Goal: Task Accomplishment & Management: Use online tool/utility

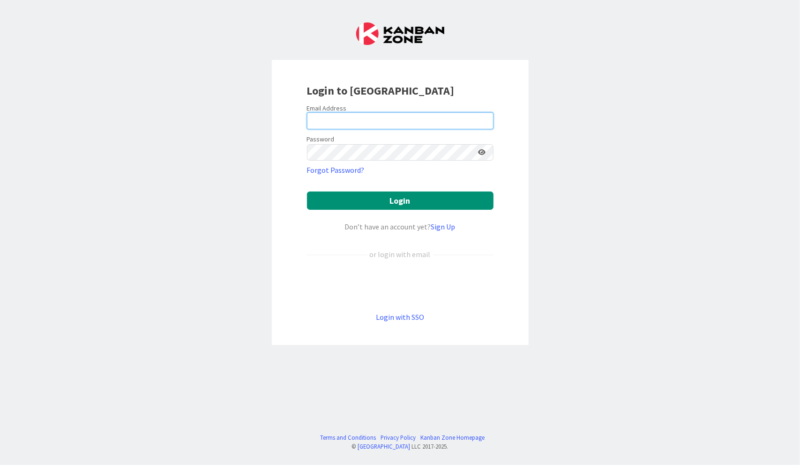
click at [407, 118] on input "email" at bounding box center [400, 120] width 186 height 17
type input "[PERSON_NAME][EMAIL_ADDRESS][DOMAIN_NAME]"
click at [483, 152] on icon at bounding box center [481, 152] width 7 height 7
click at [483, 152] on icon at bounding box center [481, 152] width 8 height 7
click at [483, 152] on icon at bounding box center [481, 152] width 7 height 7
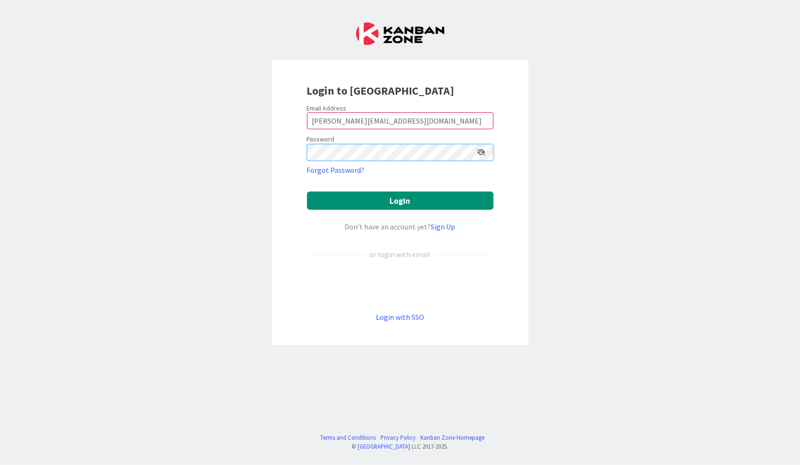
click at [307, 192] on button "Login" at bounding box center [400, 201] width 186 height 18
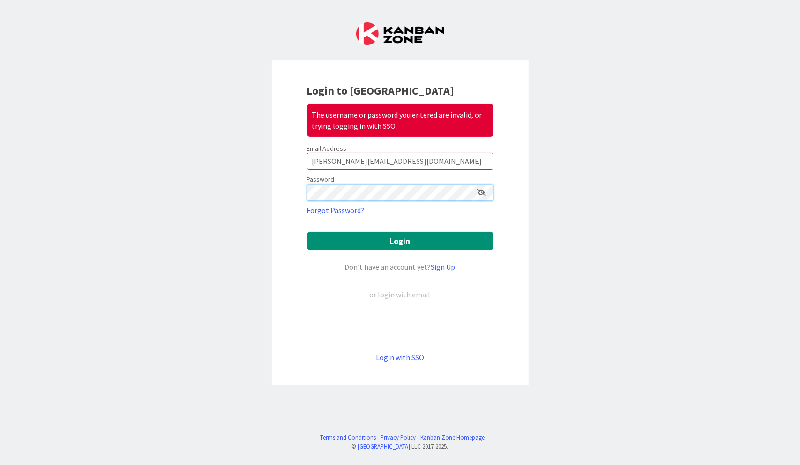
click at [307, 232] on button "Login" at bounding box center [400, 241] width 186 height 18
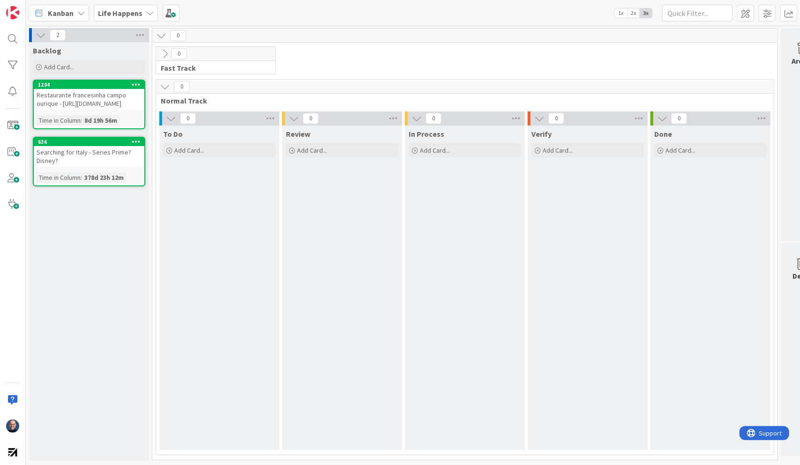
click at [141, 12] on div "Life Happens" at bounding box center [126, 13] width 64 height 17
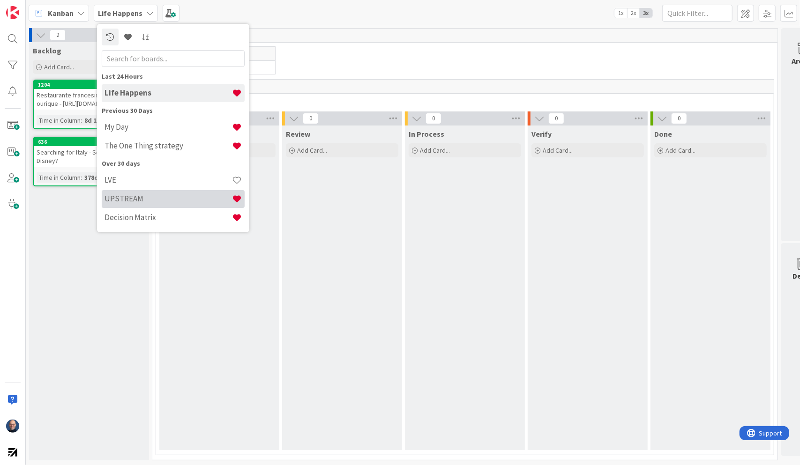
click at [152, 197] on h4 "UPSTREAM" at bounding box center [167, 198] width 127 height 9
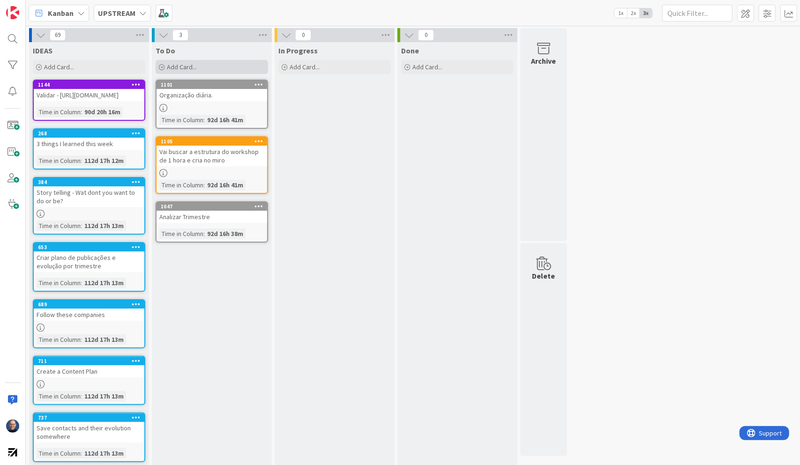
click at [219, 68] on div "Add Card..." at bounding box center [212, 67] width 112 height 14
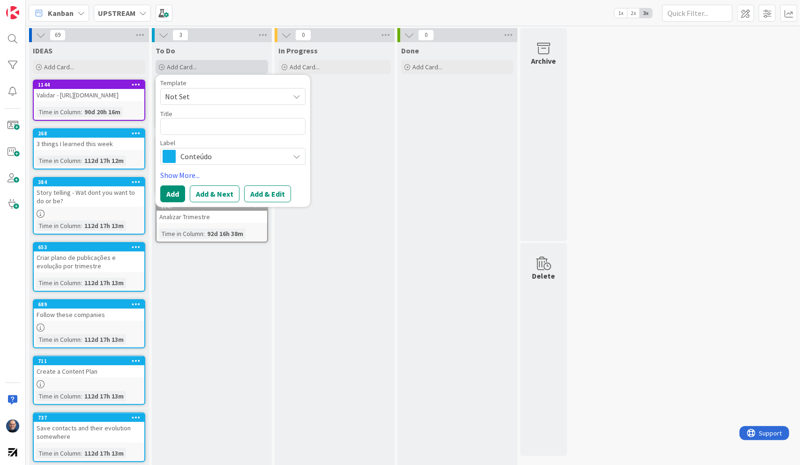
type textarea "x"
type textarea "O"
type textarea "x"
type textarea "Of"
type textarea "x"
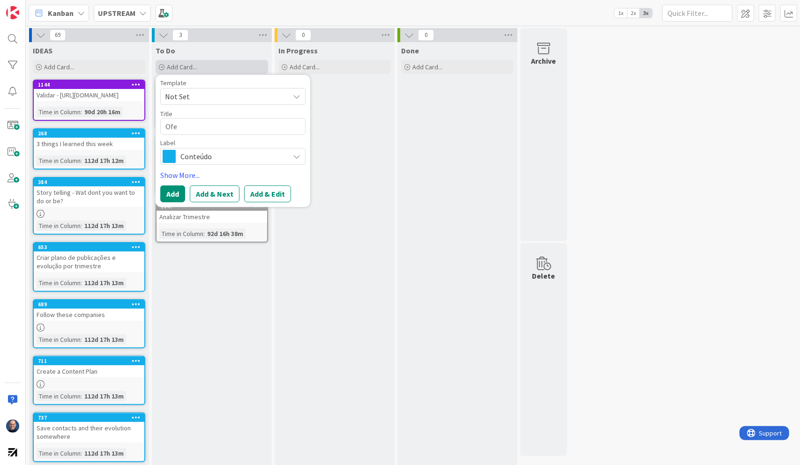
type textarea "Ofer"
type textarea "x"
type textarea "Ofere"
type textarea "x"
type textarea "Oferec"
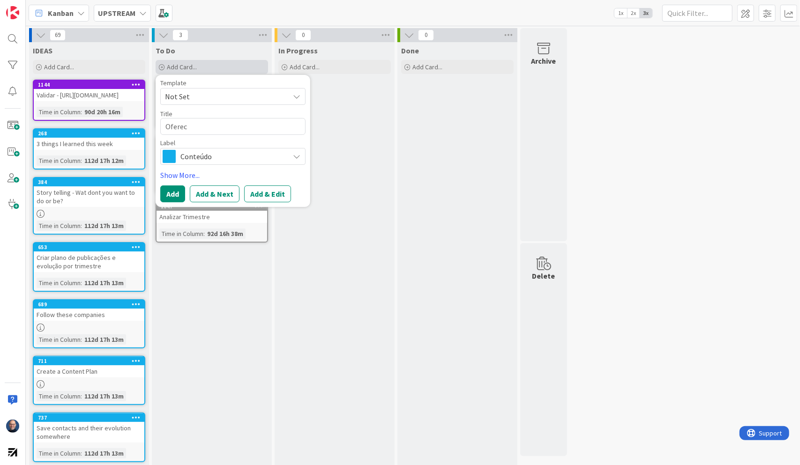
type textarea "x"
type textarea "Oferece"
type textarea "x"
type textarea "Oferecer"
type textarea "x"
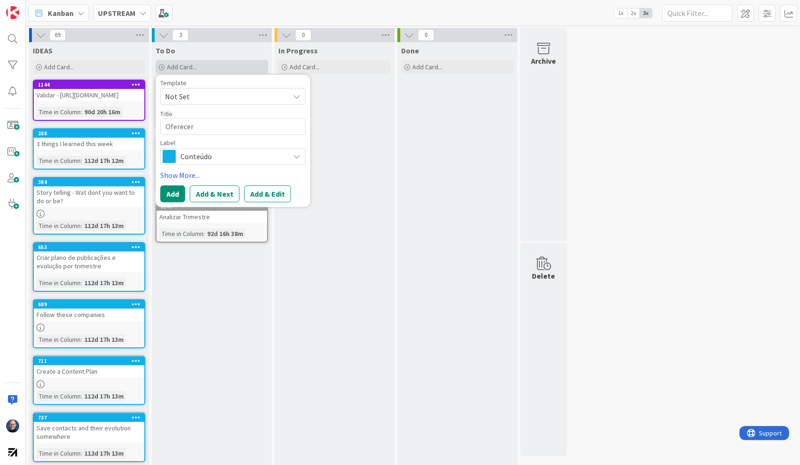
type textarea "Oferecer"
type textarea "x"
type textarea "Oferecer l"
type textarea "x"
type textarea "Oferecer li"
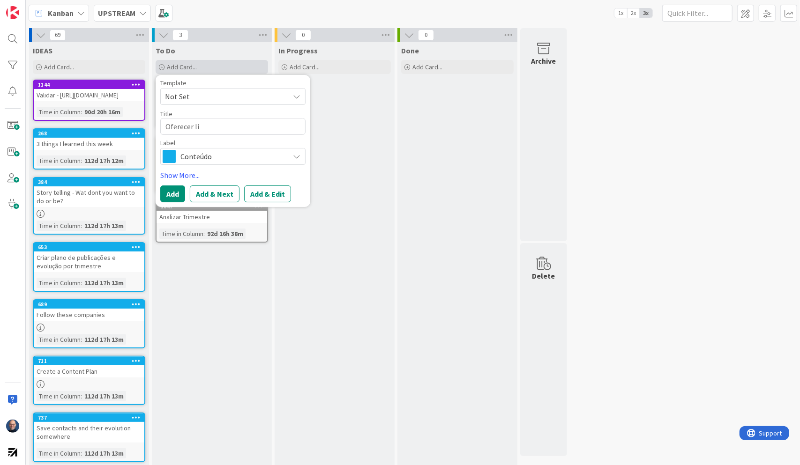
type textarea "x"
type textarea "Oferecer lic"
type textarea "x"
type textarea "Oferecer licen"
type textarea "x"
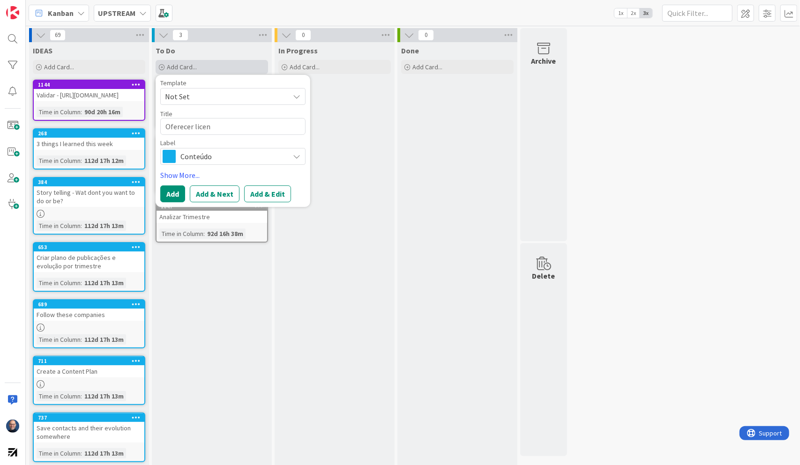
type textarea "Oferecer licens"
type textarea "x"
type textarea "Oferecer licensa"
type textarea "x"
type textarea "Oferecer licensa"
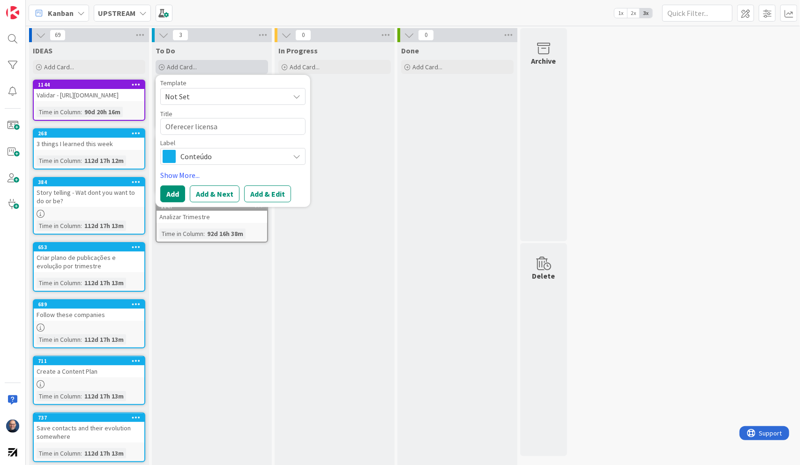
type textarea "x"
type textarea "Oferecer licensa d"
type textarea "x"
type textarea "Oferecer licensa de"
type textarea "x"
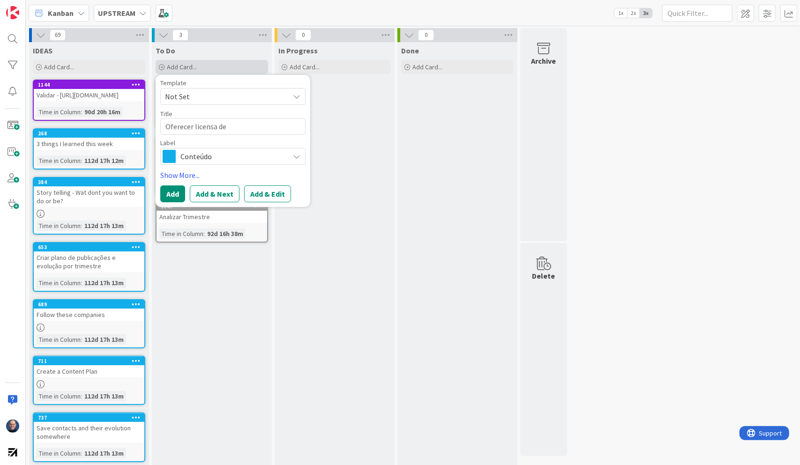
type textarea "Oferecer licensa de"
type textarea "x"
type textarea "Oferecer licensa de"
type textarea "x"
type textarea "Oferecer licensa d"
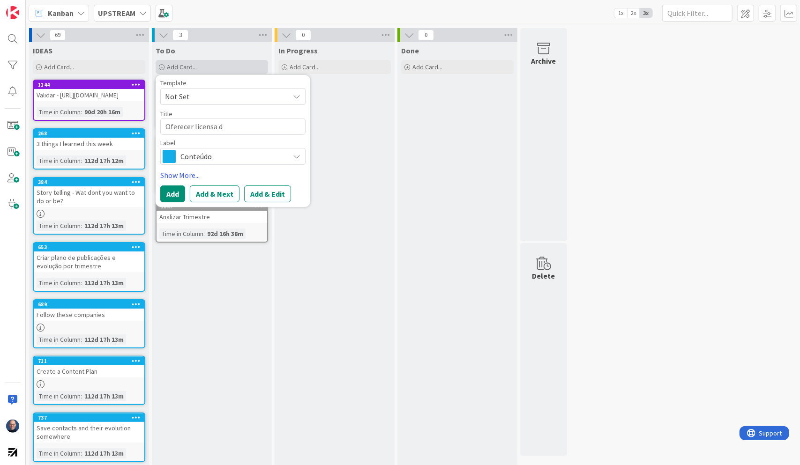
type textarea "x"
type textarea "Oferecer licensa"
type textarea "x"
type textarea "Oferecer licensa"
type textarea "x"
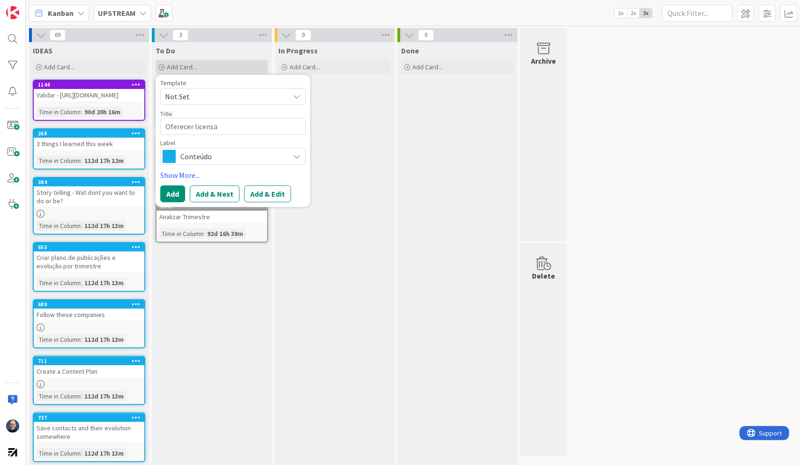
type textarea "Oferecer licens"
type textarea "x"
type textarea "Oferecer licen"
type textarea "x"
type textarea "Oferecer licenç"
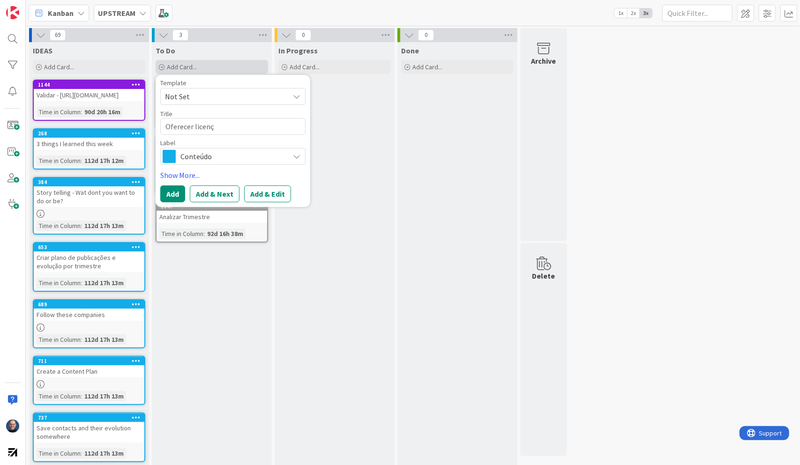
type textarea "x"
type textarea "Oferecer licença"
type textarea "x"
type textarea "Oferecer licença"
type textarea "x"
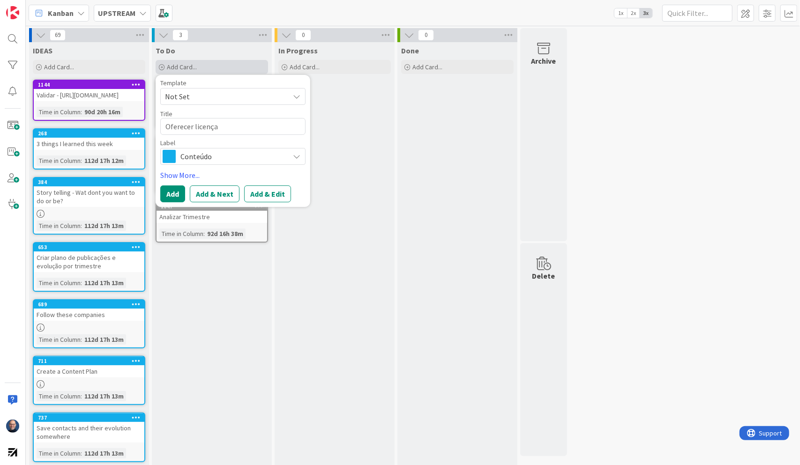
type textarea "Oferecer licença d"
type textarea "x"
type textarea "Oferecer licença de"
type textarea "x"
type textarea "Oferecer licença de K"
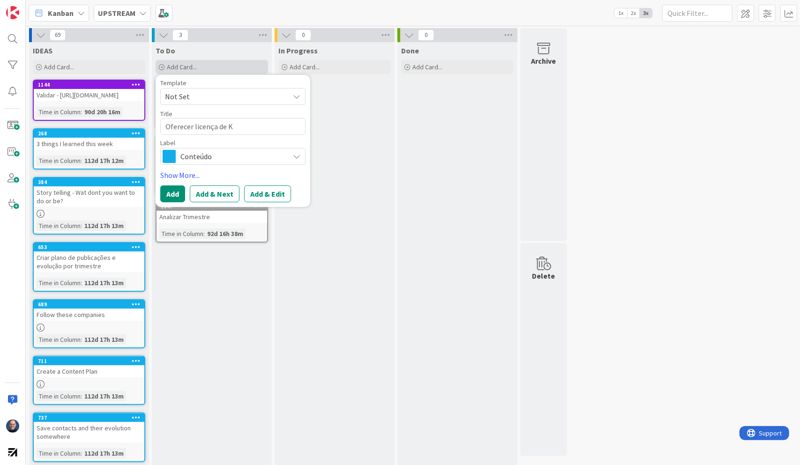
type textarea "x"
type textarea "Oferecer licença de Ka"
type textarea "x"
type textarea "Oferecer licença de [PERSON_NAME]"
type textarea "x"
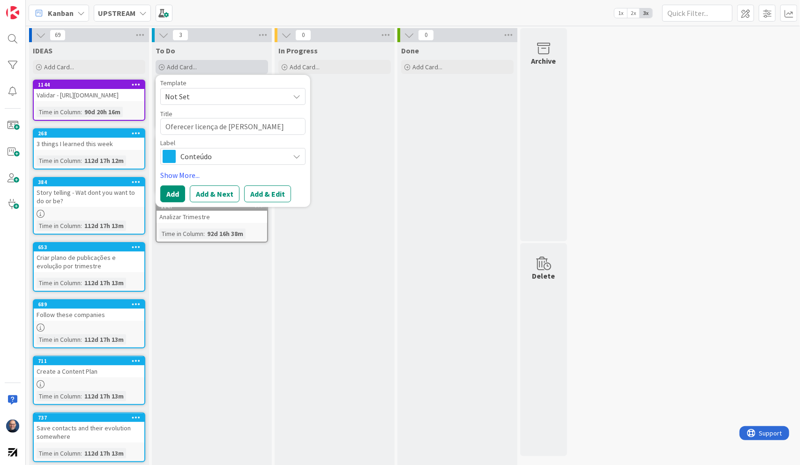
type textarea "Oferecer licença de Kanb"
type textarea "x"
type textarea "Oferecer licença de Kanba"
type textarea "x"
type textarea "Oferecer licença de Kanban"
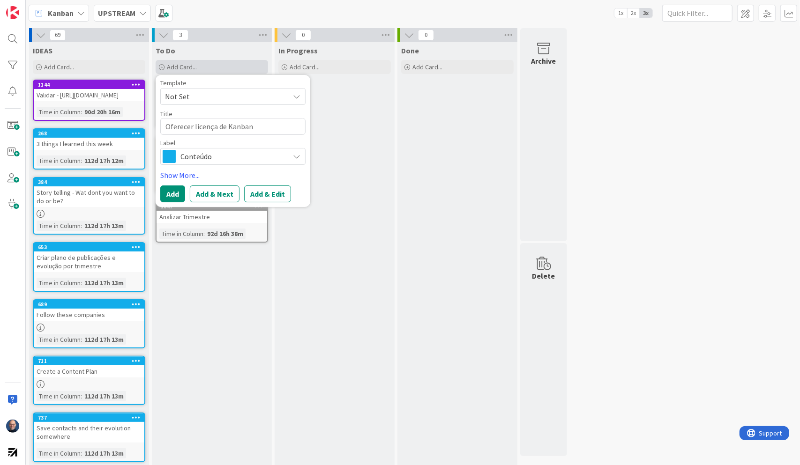
type textarea "x"
type textarea "Oferecer licença de Kanbanz"
type textarea "x"
type textarea "Oferecer licença de Kanbanzo"
type textarea "x"
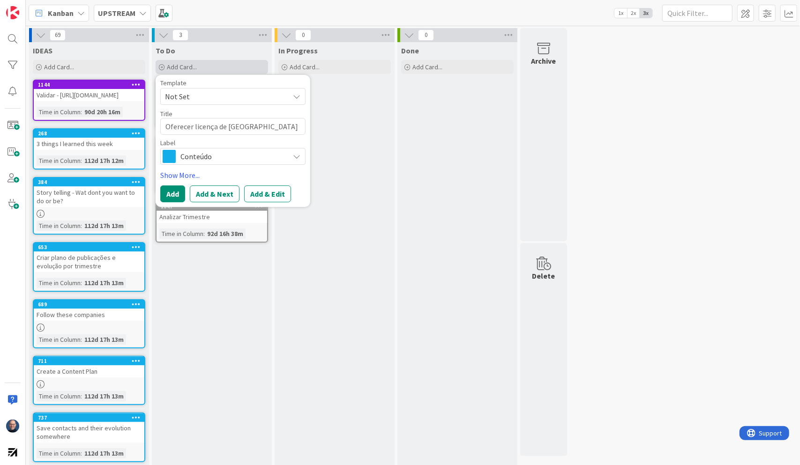
type textarea "Oferecer licença de Kanbanzone"
type textarea "x"
type textarea "Oferecer licença de Kanbanzone"
type textarea "x"
type textarea "Oferecer licença de Kanbanzone n"
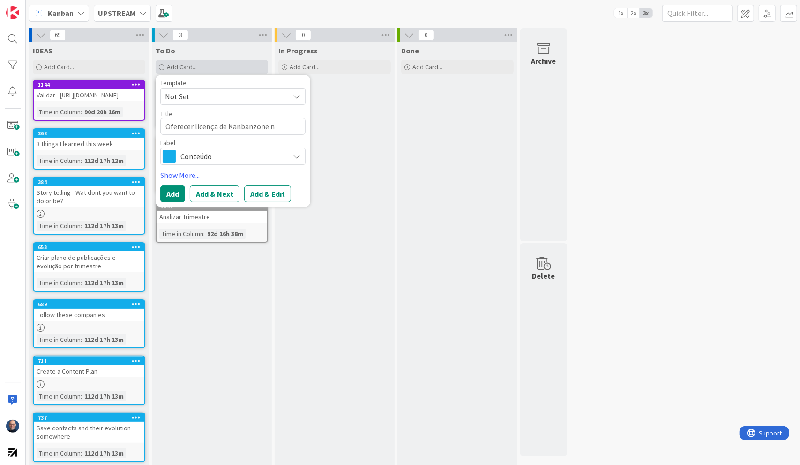
type textarea "x"
type textarea "Oferecer licença de Kanbanzone no"
type textarea "x"
type textarea "Oferecer licença de Kanbanzone nos"
type textarea "x"
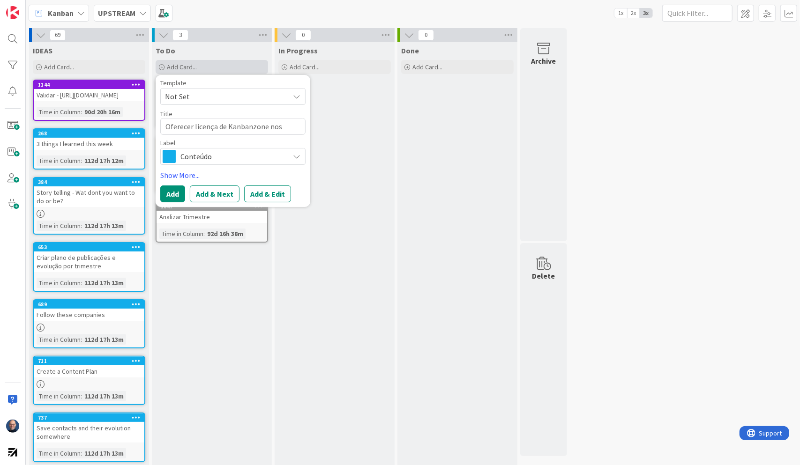
type textarea "Oferecer licença de Kanbanzone nos"
type textarea "x"
type textarea "Oferecer licença de Kanbanzone nos g"
type textarea "x"
type textarea "Oferecer licença de Kanbanzone nos gr"
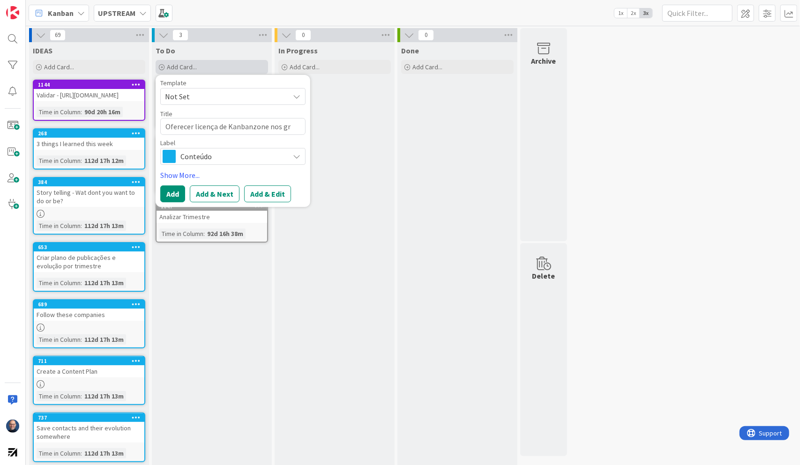
type textarea "x"
type textarea "Oferecer licença de Kanbanzone nos g"
type textarea "x"
type textarea "Oferecer licença de Kanbanzone nos"
type textarea "x"
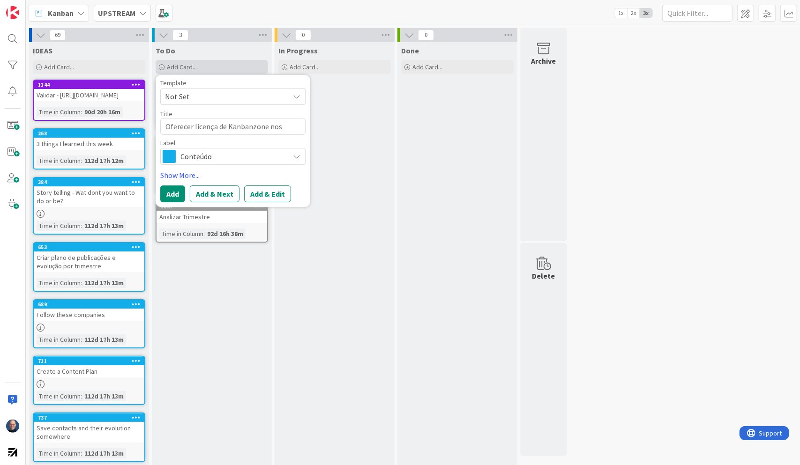
type textarea "Oferecer licença de Kanbanzone nos"
type textarea "x"
type textarea "Oferecer licença de Kanbanzone no"
type textarea "x"
type textarea "Oferecer licença de Kanbanzone n"
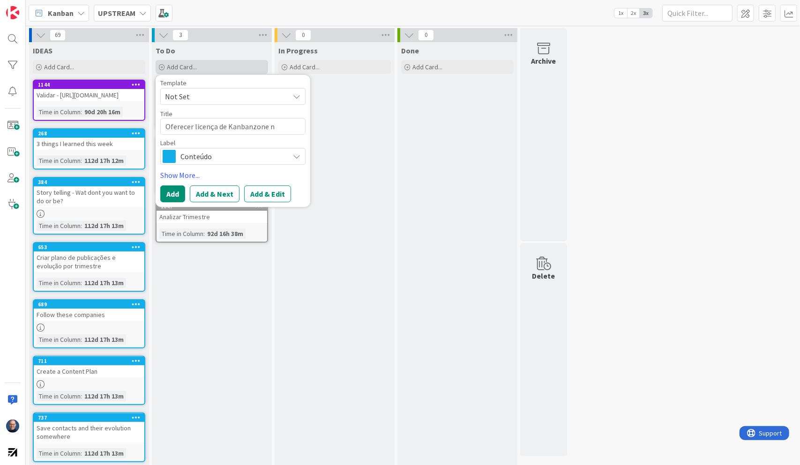
type textarea "x"
type textarea "Oferecer licença de Kanbanzone"
type textarea "x"
type textarea "Oferecer licença de Kanbanzone"
type textarea "x"
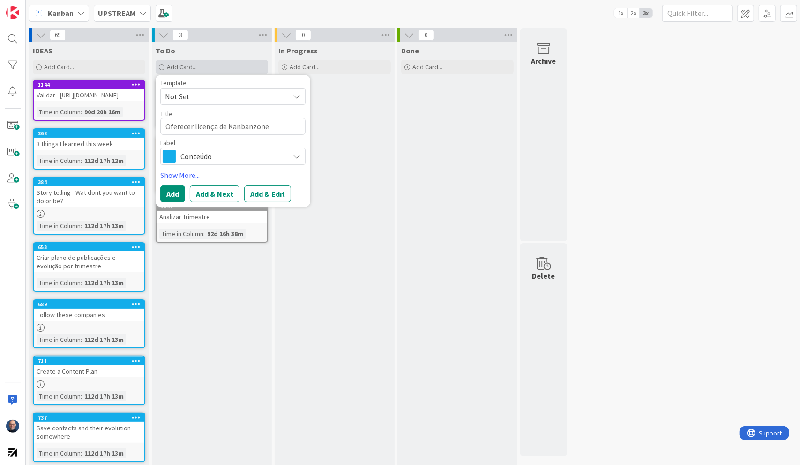
type textarea "Oferecer licença de [GEOGRAPHIC_DATA]"
type textarea "x"
type textarea "Oferecer licença de Kanbanzo"
type textarea "x"
type textarea "Oferecer licença de Kanbanz"
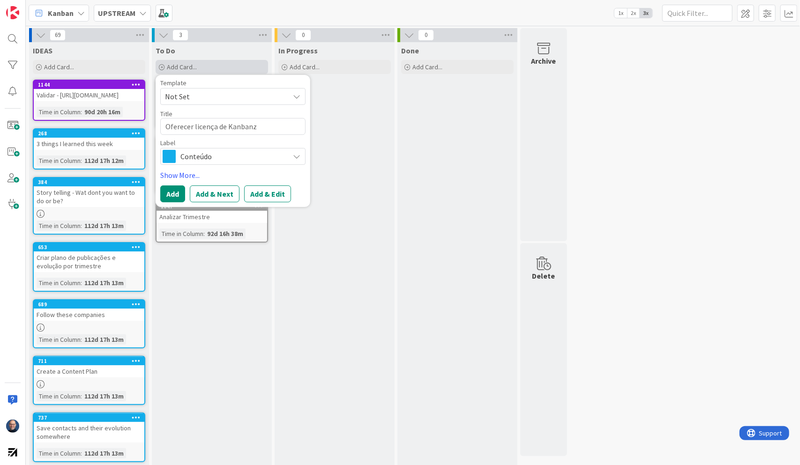
type textarea "x"
type textarea "Oferecer licença de Kanban"
type textarea "x"
type textarea "Oferecer licença de Kanba"
type textarea "x"
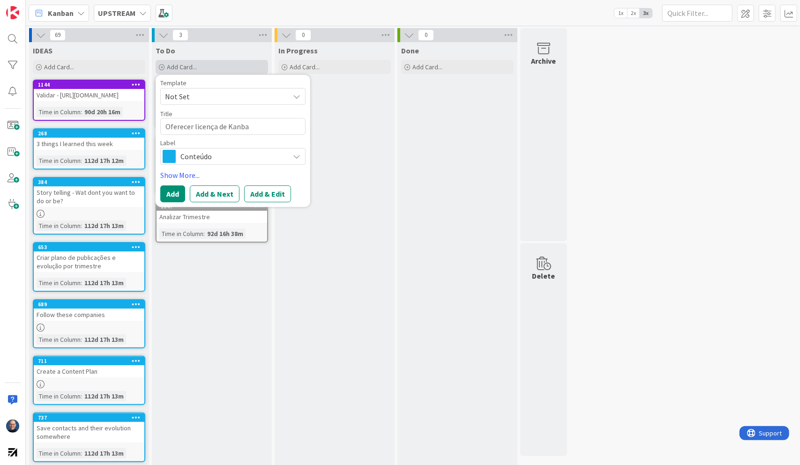
type textarea "Oferecer licença de Kanb"
type textarea "x"
type textarea "Oferecer licença de [PERSON_NAME]"
type textarea "x"
type textarea "Oferecer licença de Ka"
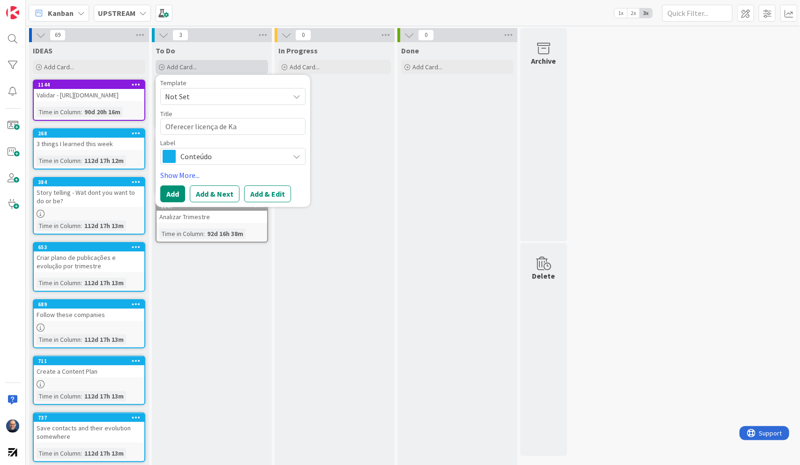
type textarea "x"
type textarea "Oferecer licença de K"
type textarea "x"
type textarea "Oferecer licença de"
type textarea "x"
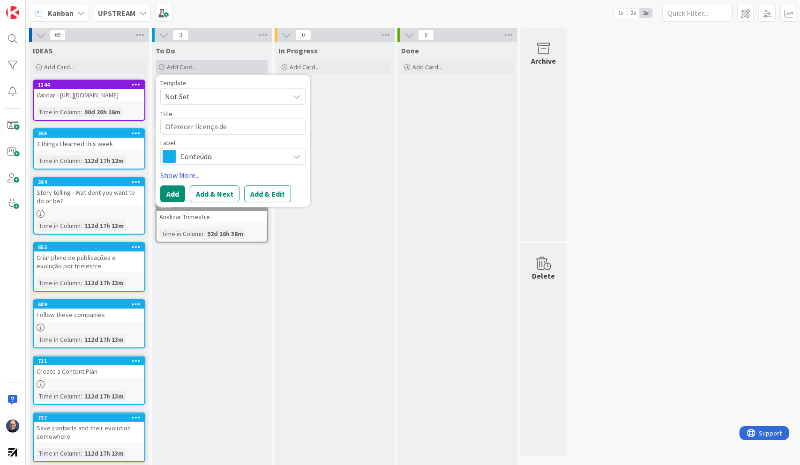
type textarea "Oferecer licença de"
type textarea "x"
type textarea "Oferecer licença d"
type textarea "x"
type textarea "Oferecer licença"
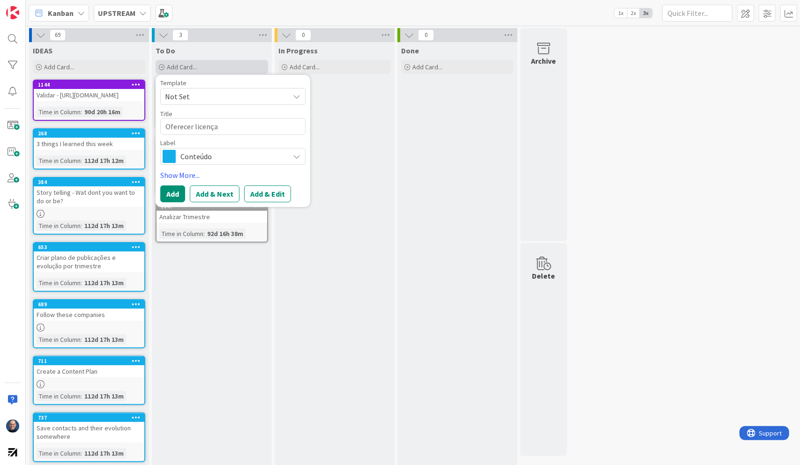
type textarea "x"
type textarea "Oferecer licença"
type textarea "x"
type textarea "Oferecer licenç"
type textarea "x"
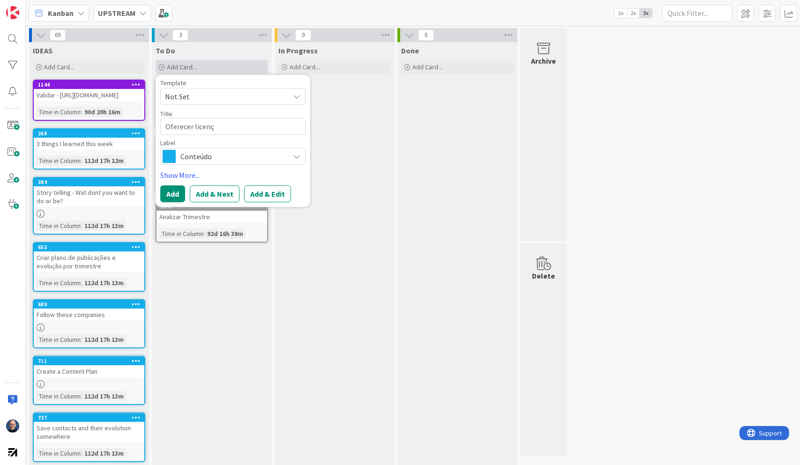
type textarea "Oferecer licen"
type textarea "x"
type textarea "Oferecer lice"
type textarea "x"
type textarea "Oferecer lic"
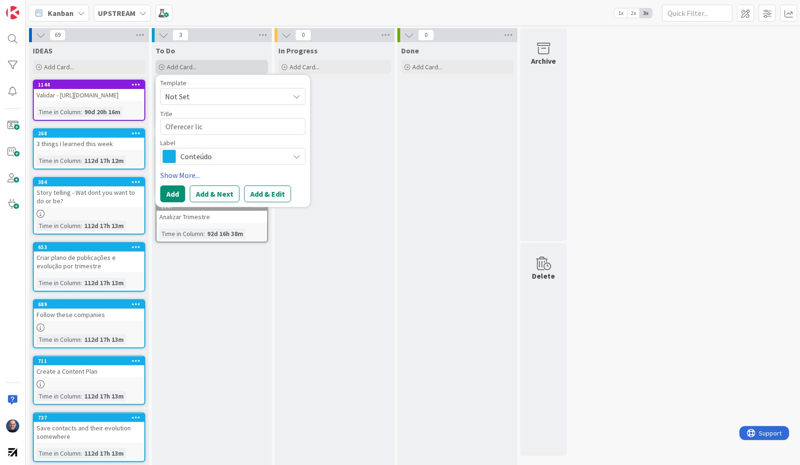
type textarea "x"
type textarea "Oferecer li"
type textarea "x"
type textarea "Oferecer l"
type textarea "x"
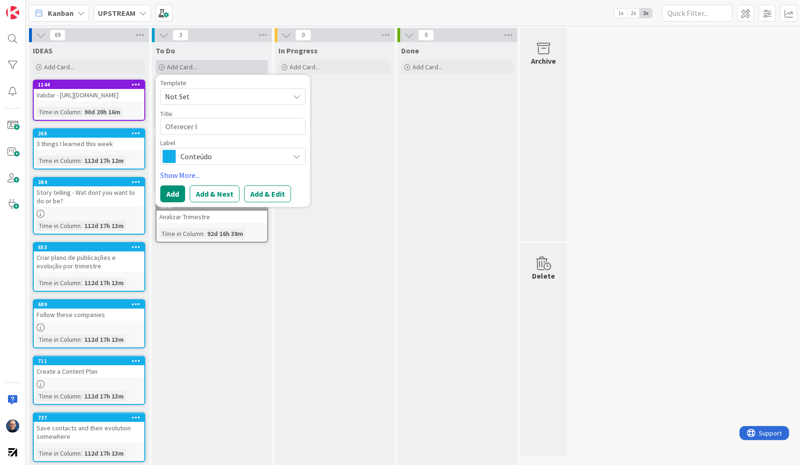
type textarea "Oferecer"
type textarea "x"
type textarea "Oferecer"
type textarea "x"
type textarea "Oferece"
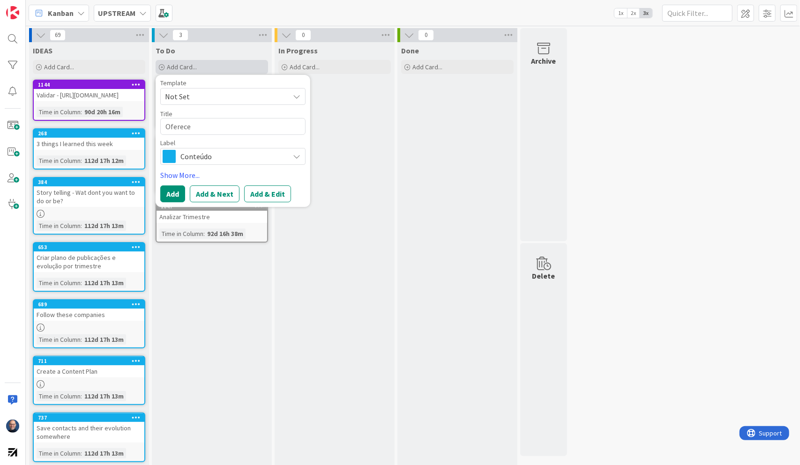
type textarea "x"
type textarea "Oferec"
type textarea "x"
type textarea "Ofere"
type textarea "x"
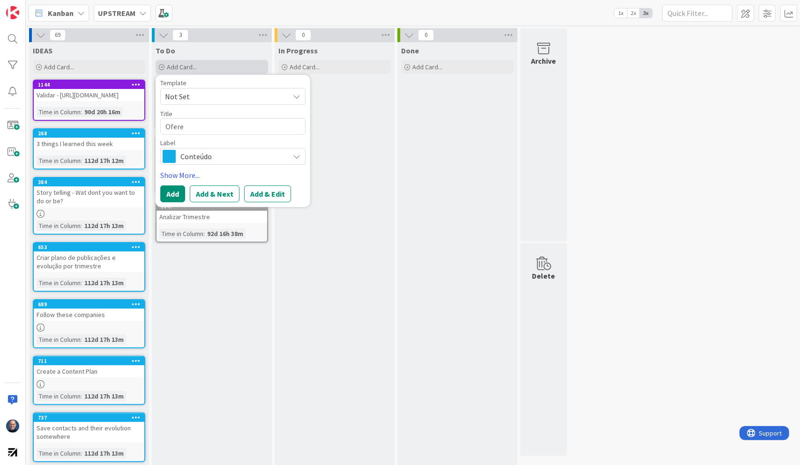
type textarea "Ofer"
type textarea "x"
type textarea "Ofe"
type textarea "x"
type textarea "Of"
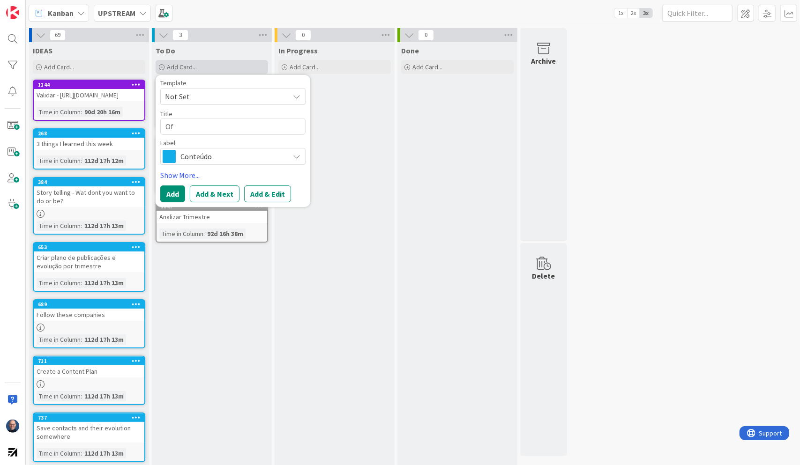
type textarea "x"
type textarea "O"
type textarea "x"
type textarea "K"
type textarea "x"
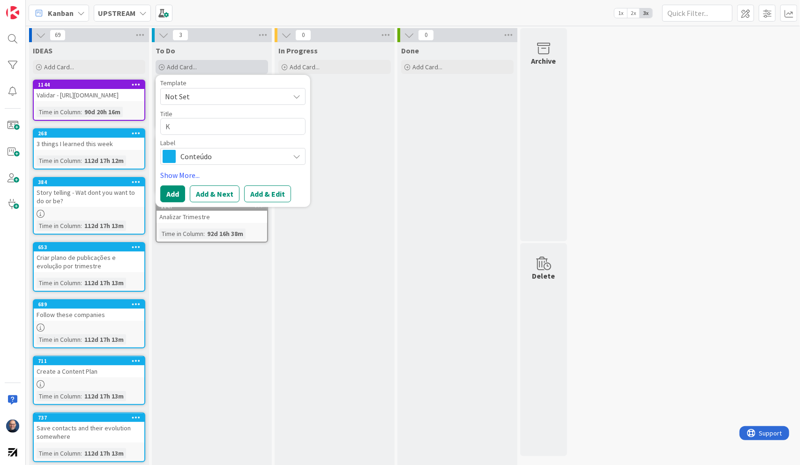
type textarea "Ka"
type textarea "x"
type textarea "[PERSON_NAME]"
type textarea "x"
type textarea "Kanb"
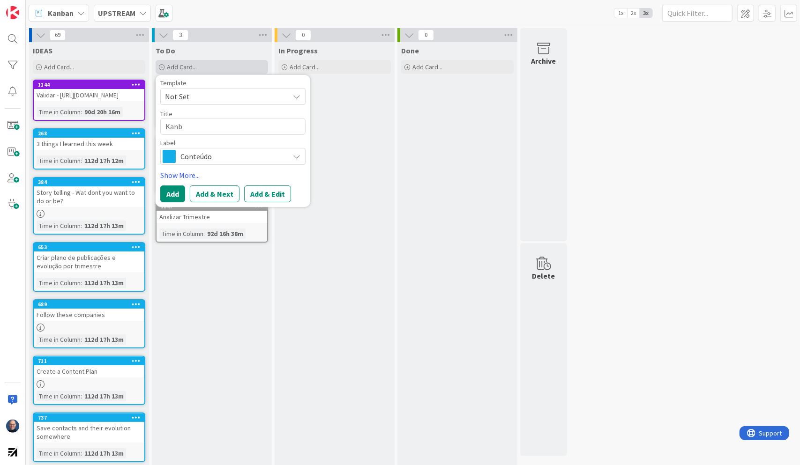
type textarea "x"
type textarea "Kanba"
type textarea "x"
type textarea "Kanban"
type textarea "x"
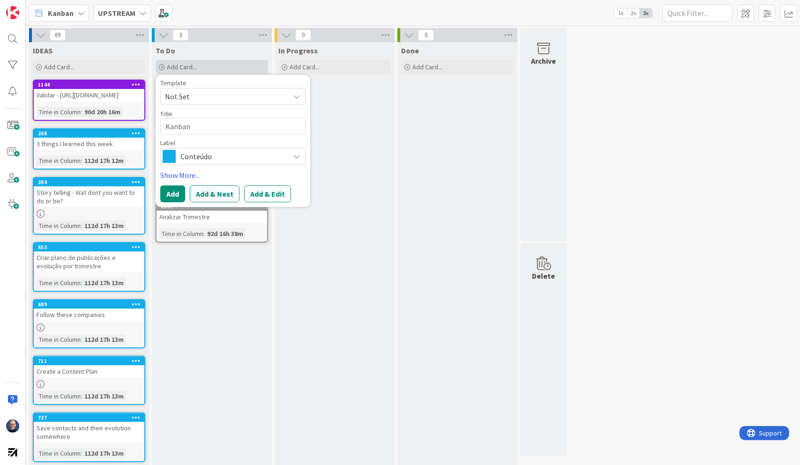
type textarea "Kanbanz"
type textarea "x"
type textarea "Kanbanzo"
type textarea "x"
type textarea "Kanbanzon"
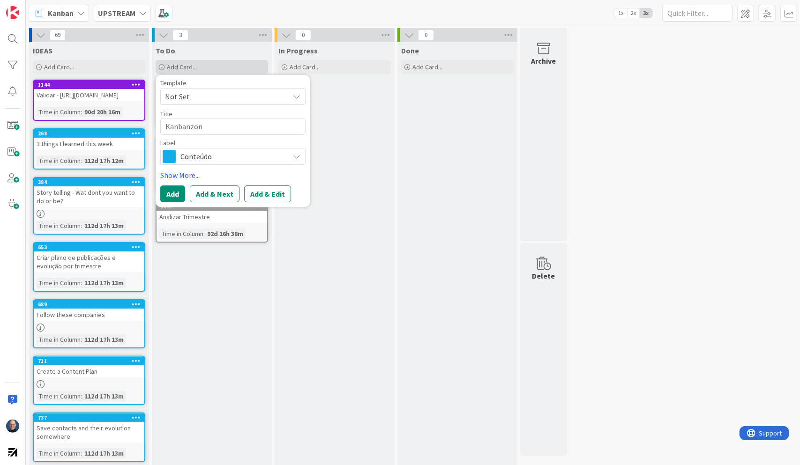
type textarea "x"
type textarea "Kanbanzone"
type textarea "x"
type textarea "Kanbanzon"
type textarea "x"
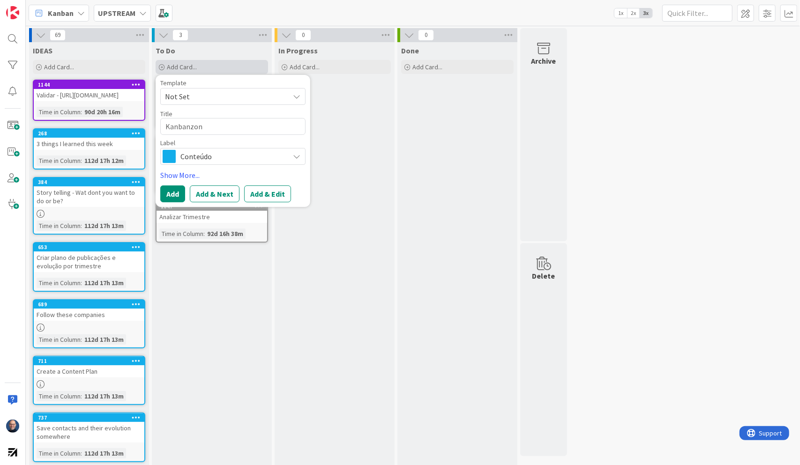
type textarea "Kanbanzo"
type textarea "x"
type textarea "Kanbanz"
type textarea "x"
type textarea "Kanban"
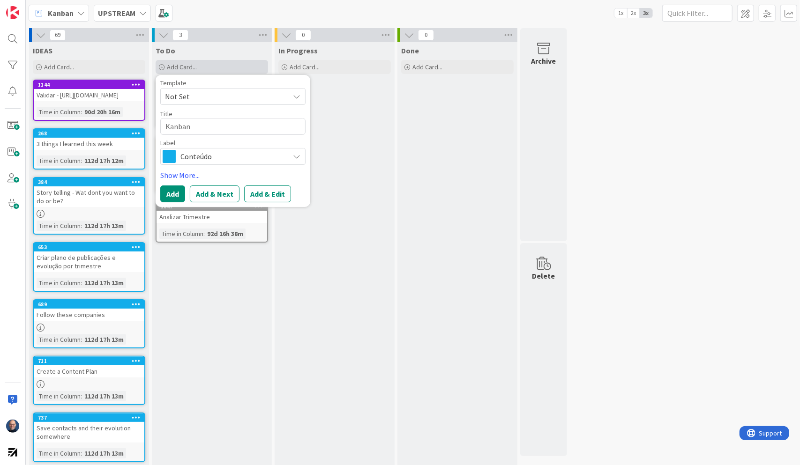
type textarea "x"
type textarea "Kanba"
type textarea "x"
type textarea "Kanb"
type textarea "x"
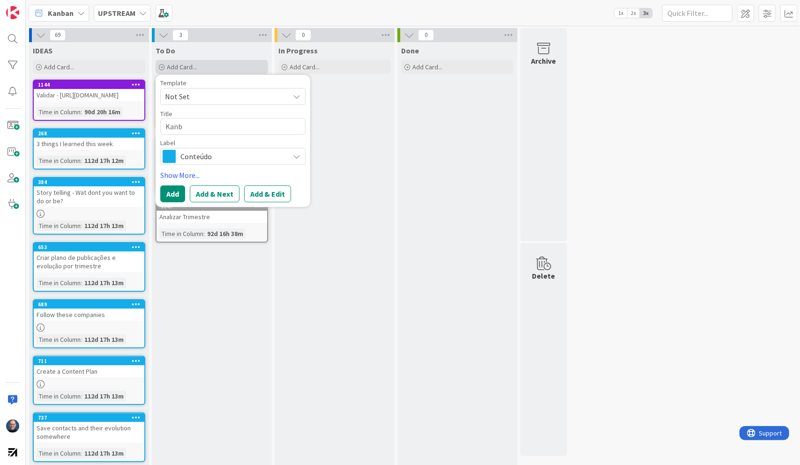
type textarea "[PERSON_NAME]"
type textarea "x"
type textarea "Ka"
click at [206, 157] on span "Conteúdo" at bounding box center [232, 156] width 104 height 13
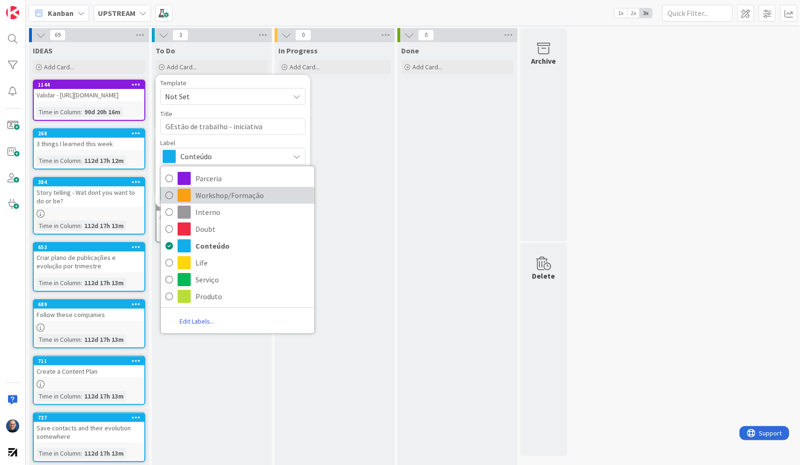
click at [213, 192] on span "Workshop/Formação" at bounding box center [252, 195] width 114 height 14
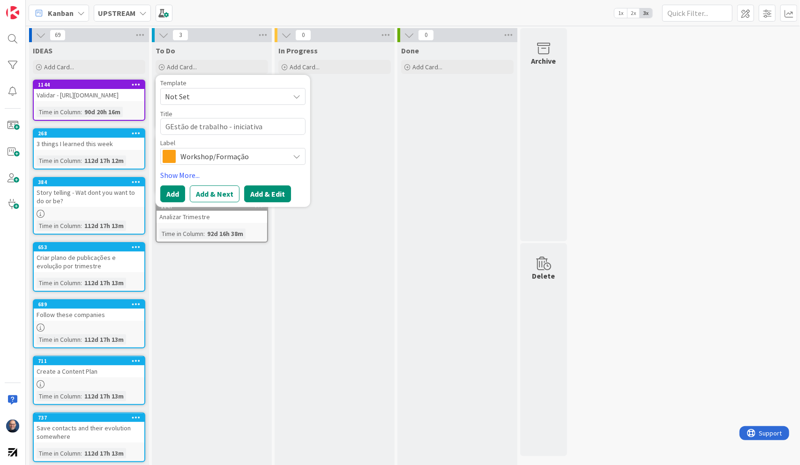
click at [263, 192] on button "Add & Edit" at bounding box center [267, 194] width 47 height 17
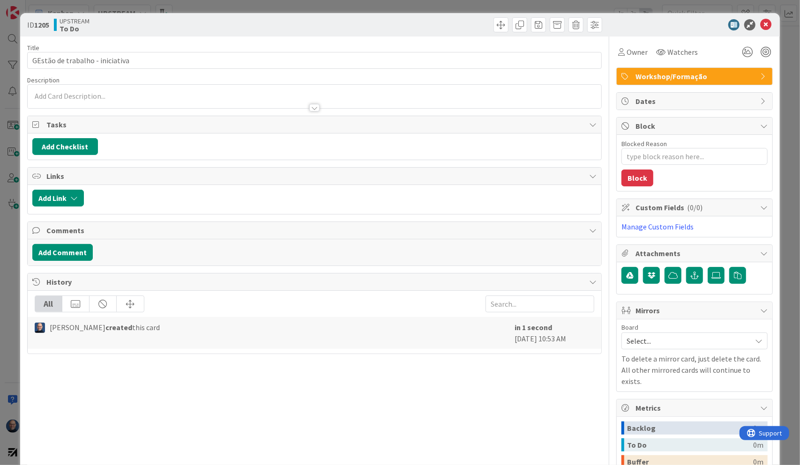
click at [311, 109] on div at bounding box center [314, 107] width 10 height 7
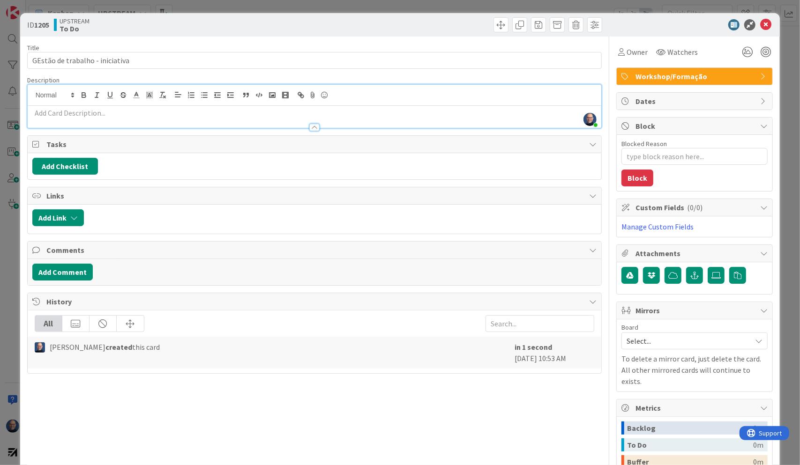
click at [295, 114] on p at bounding box center [314, 113] width 565 height 11
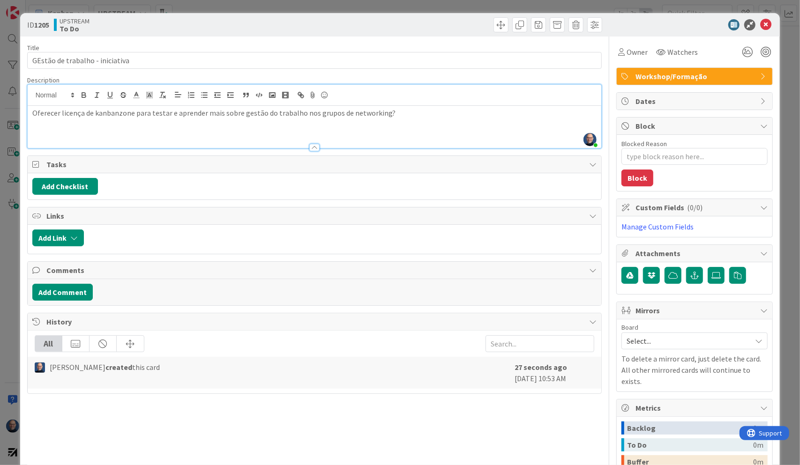
click at [404, 167] on span "Tasks" at bounding box center [315, 164] width 538 height 11
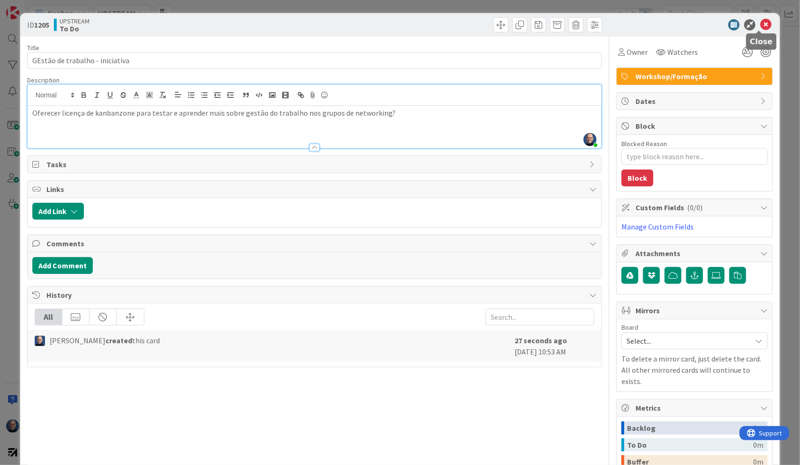
click at [761, 23] on icon at bounding box center [765, 24] width 11 height 11
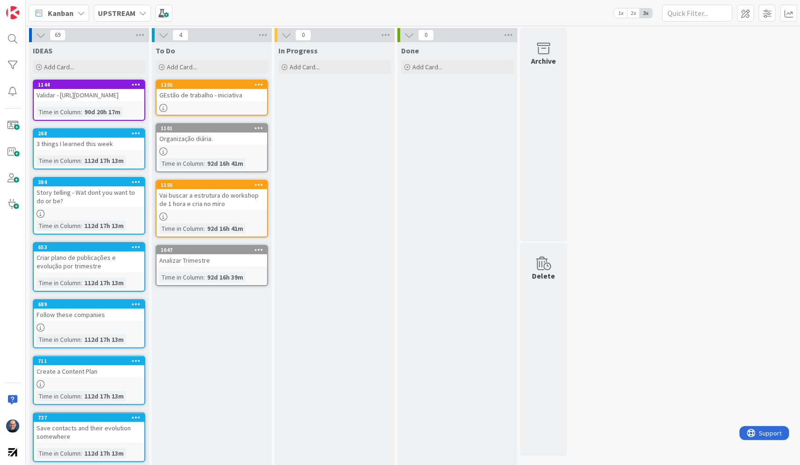
click at [139, 13] on icon at bounding box center [142, 12] width 7 height 7
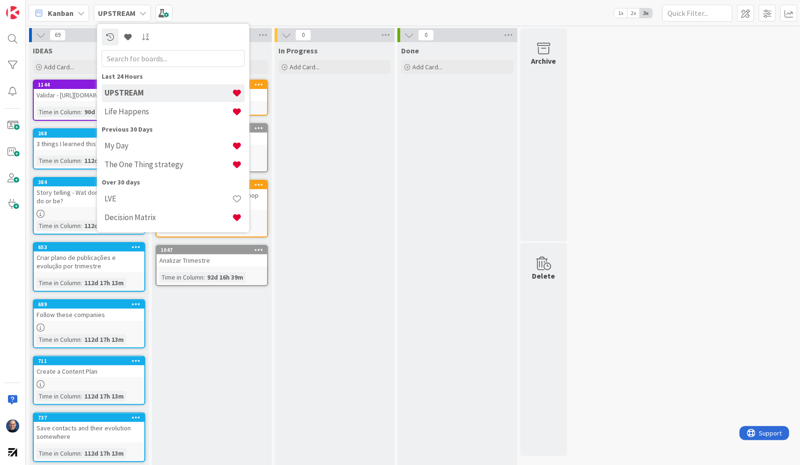
click at [309, 216] on div "In Progress Add Card..." at bounding box center [335, 348] width 120 height 613
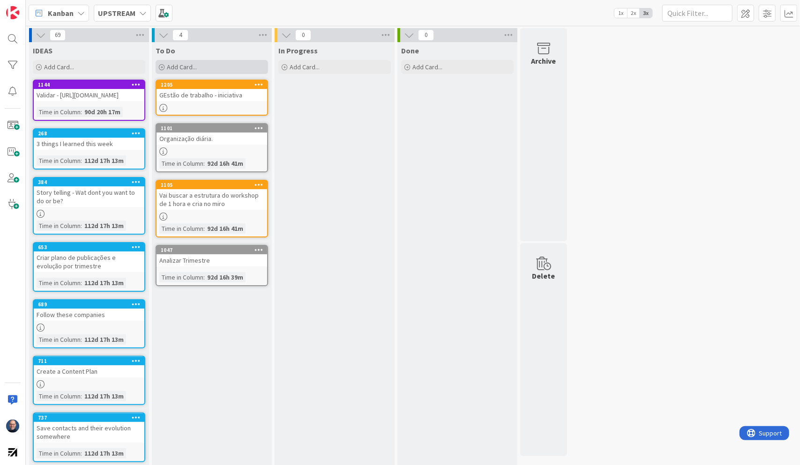
click at [216, 68] on div "Add Card..." at bounding box center [212, 67] width 112 height 14
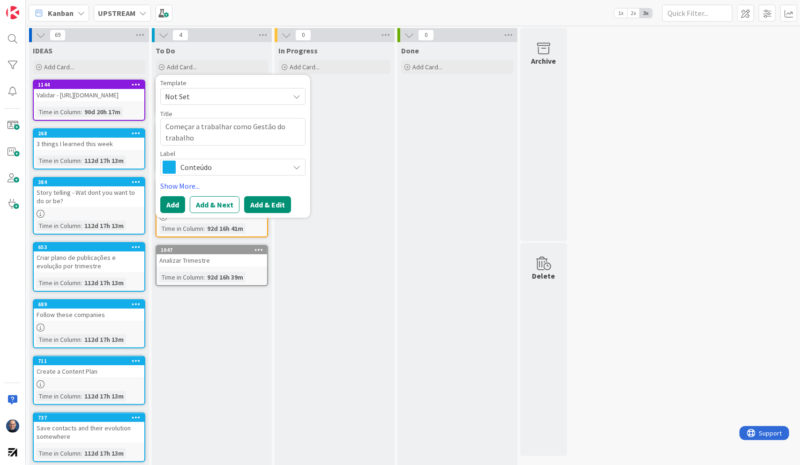
click at [259, 202] on button "Add & Edit" at bounding box center [267, 204] width 47 height 17
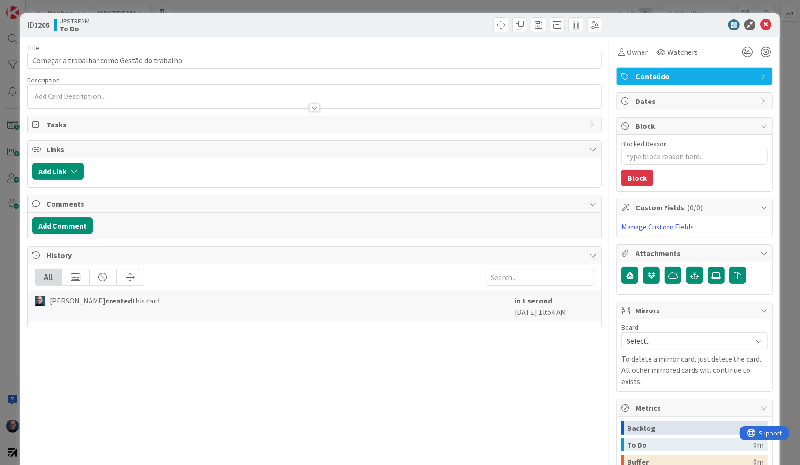
click at [312, 105] on div at bounding box center [314, 107] width 10 height 7
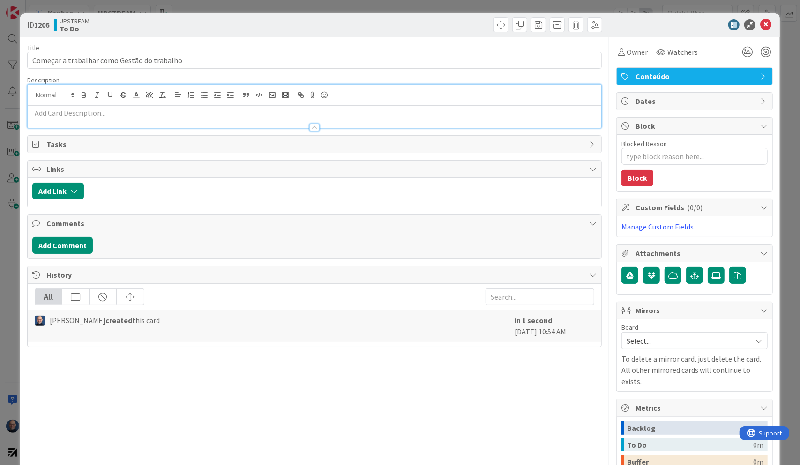
click at [309, 111] on p at bounding box center [314, 113] width 565 height 11
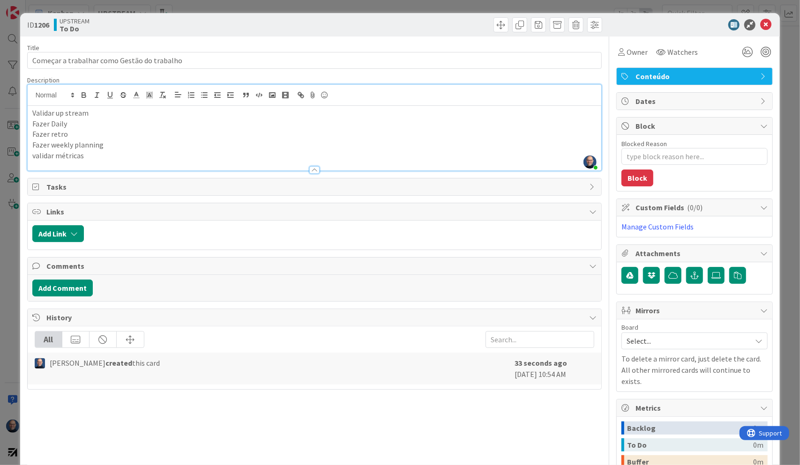
click at [760, 28] on icon at bounding box center [765, 24] width 11 height 11
